Goal: Understand process/instructions: Learn how to perform a task or action

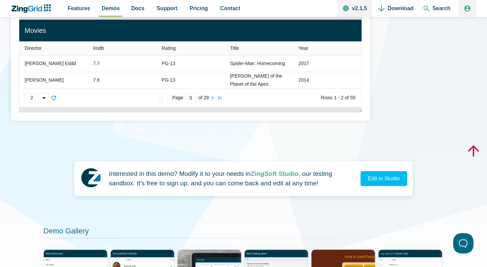
type input "5"
type zg-input "5"
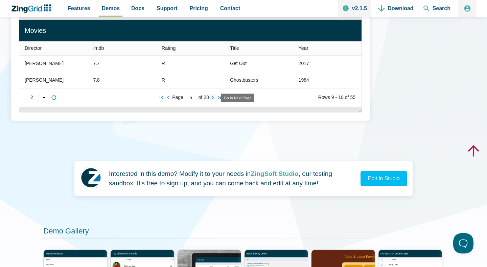
click at [211, 96] on zg-icon "nextpage" at bounding box center [212, 97] width 7 height 7
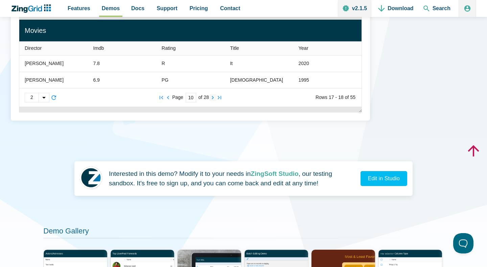
click at [211, 96] on zg-icon "nextpage" at bounding box center [212, 97] width 7 height 7
type input "14"
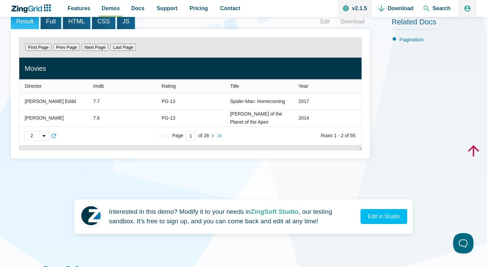
scroll to position [108, 0]
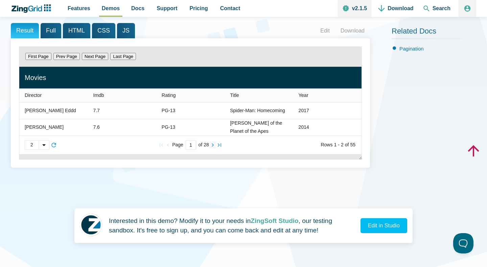
click at [211, 144] on zg-icon "nextpage" at bounding box center [212, 144] width 7 height 7
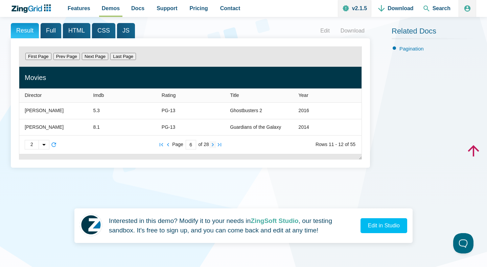
click at [211, 144] on zg-icon "nextpage" at bounding box center [212, 144] width 7 height 7
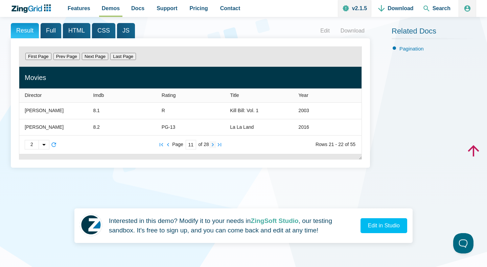
click at [211, 144] on zg-icon "nextpage" at bounding box center [212, 144] width 7 height 7
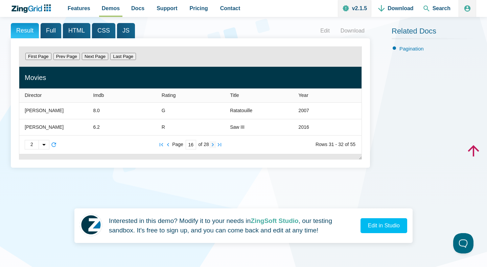
click at [211, 144] on zg-icon "nextpage" at bounding box center [212, 144] width 7 height 7
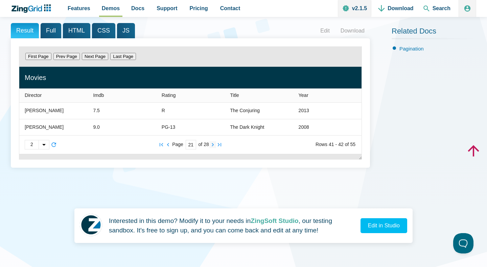
click at [211, 144] on zg-icon "nextpage" at bounding box center [212, 144] width 7 height 7
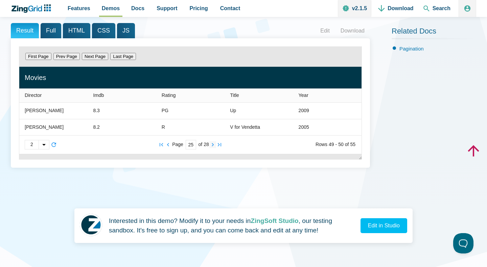
type input "26"
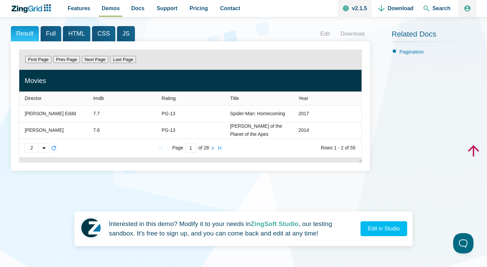
scroll to position [118, 0]
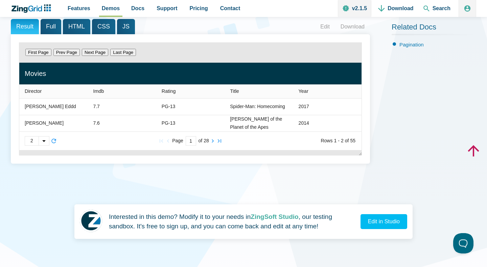
click at [43, 142] on div "App Content" at bounding box center [44, 140] width 10 height 9
click at [41, 136] on span "15" at bounding box center [37, 130] width 24 height 11
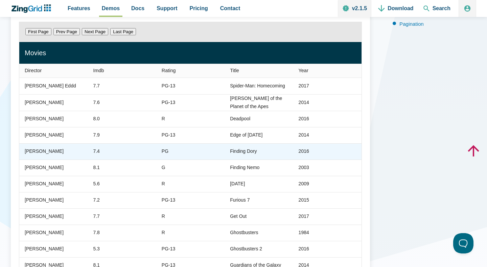
scroll to position [298, 0]
